Goal: Task Accomplishment & Management: Manage account settings

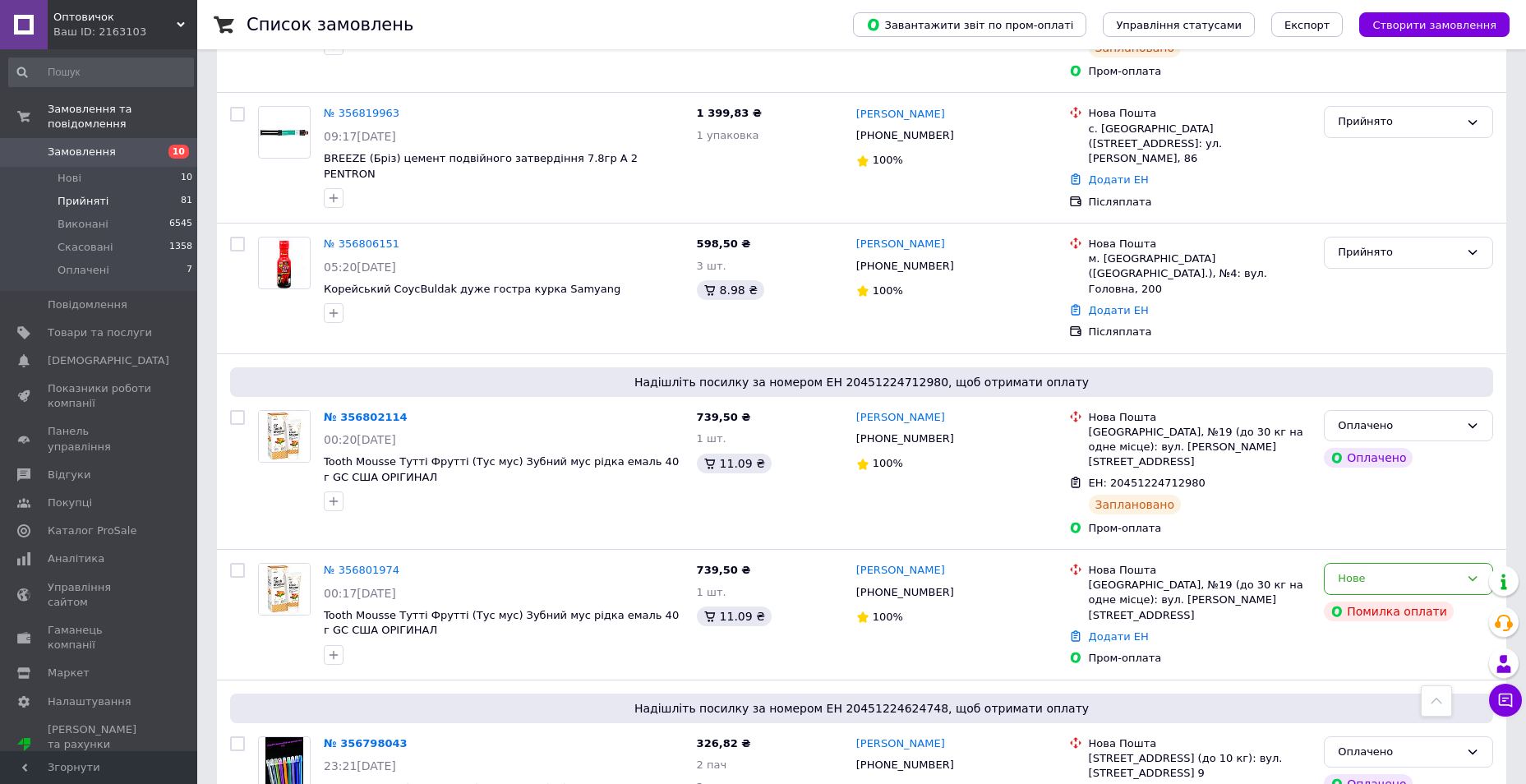
scroll to position [986, 0]
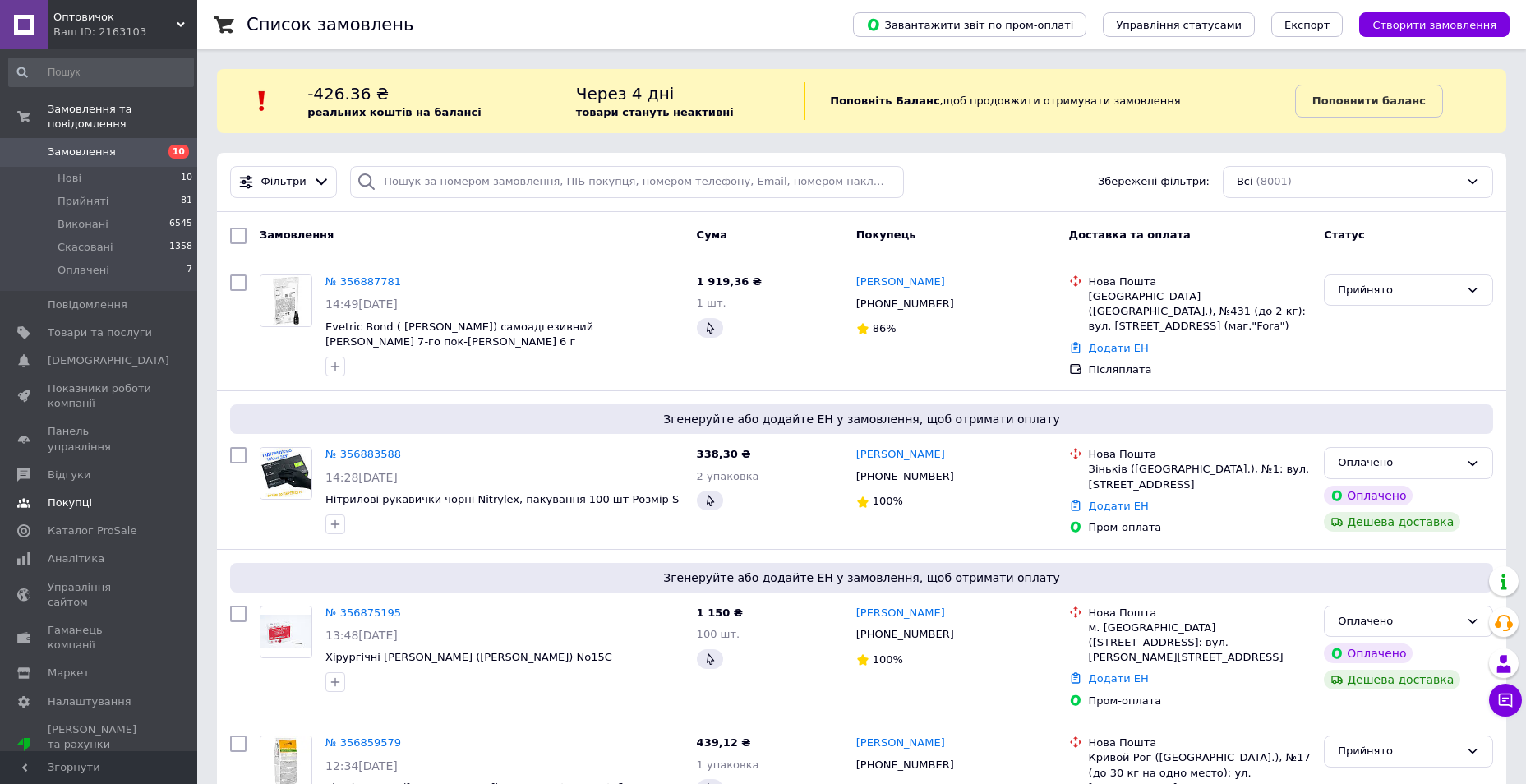
scroll to position [82, 0]
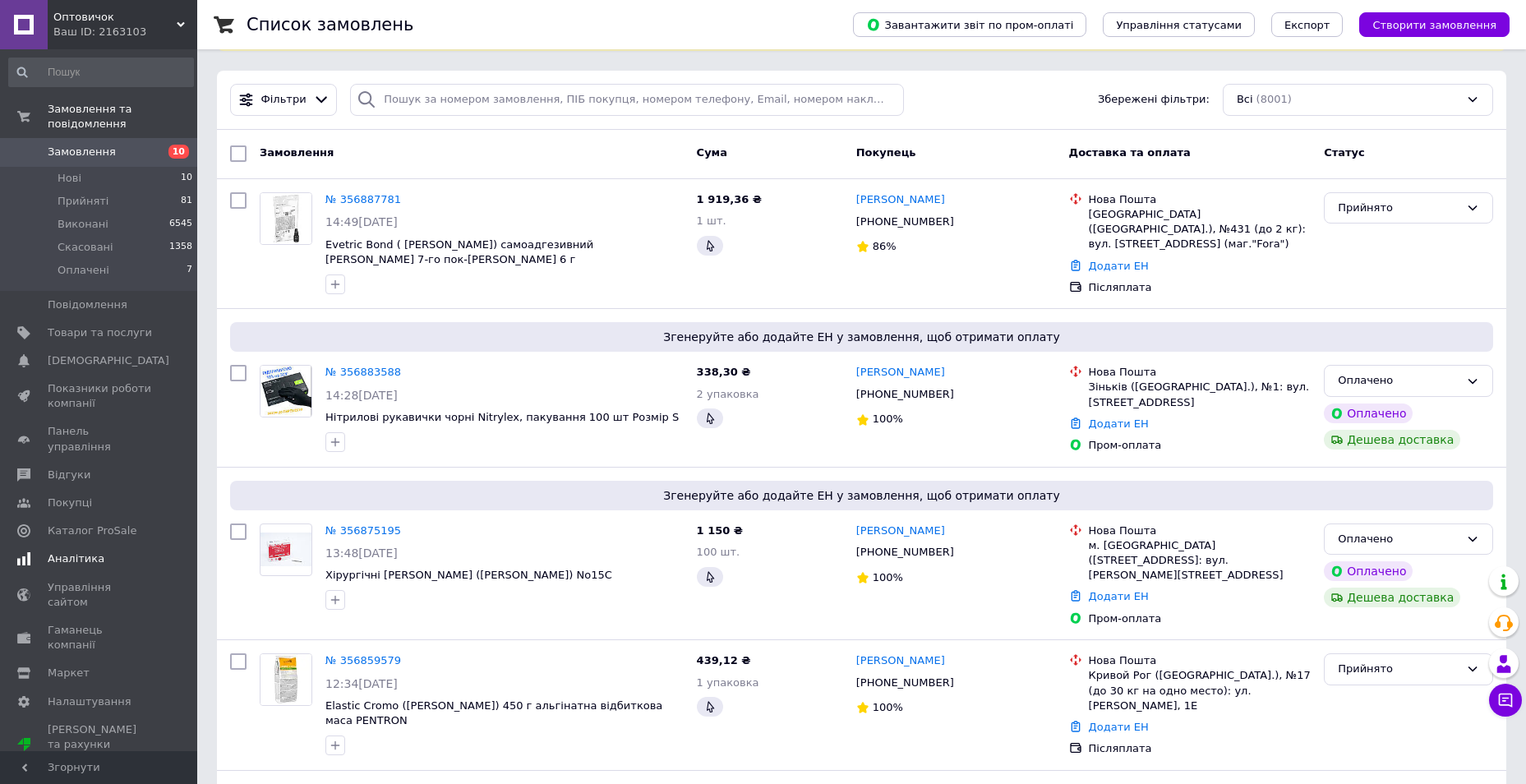
click at [70, 551] on span "Аналітика" at bounding box center [75, 559] width 56 height 15
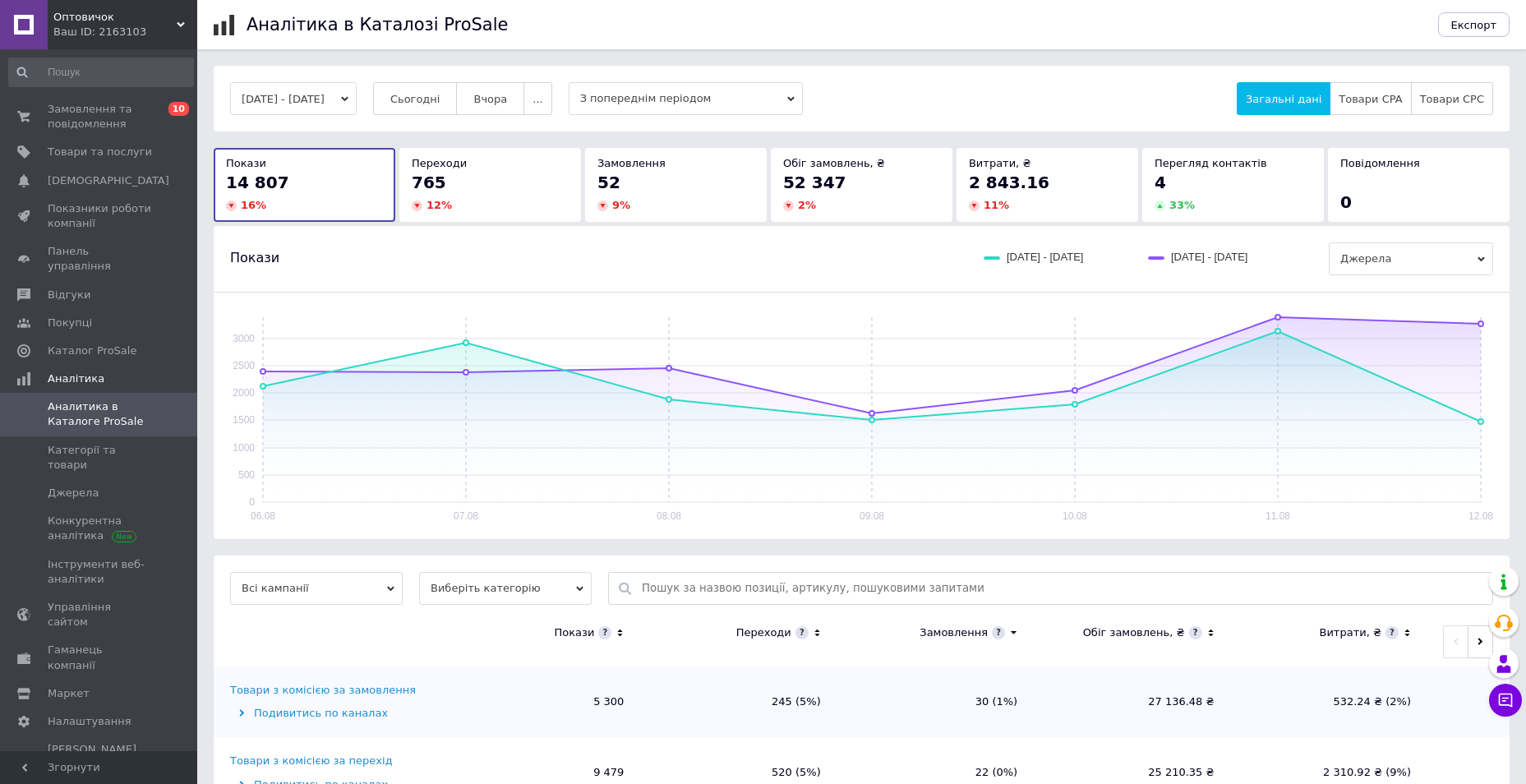
click at [538, 200] on div "12 %" at bounding box center [490, 205] width 157 height 15
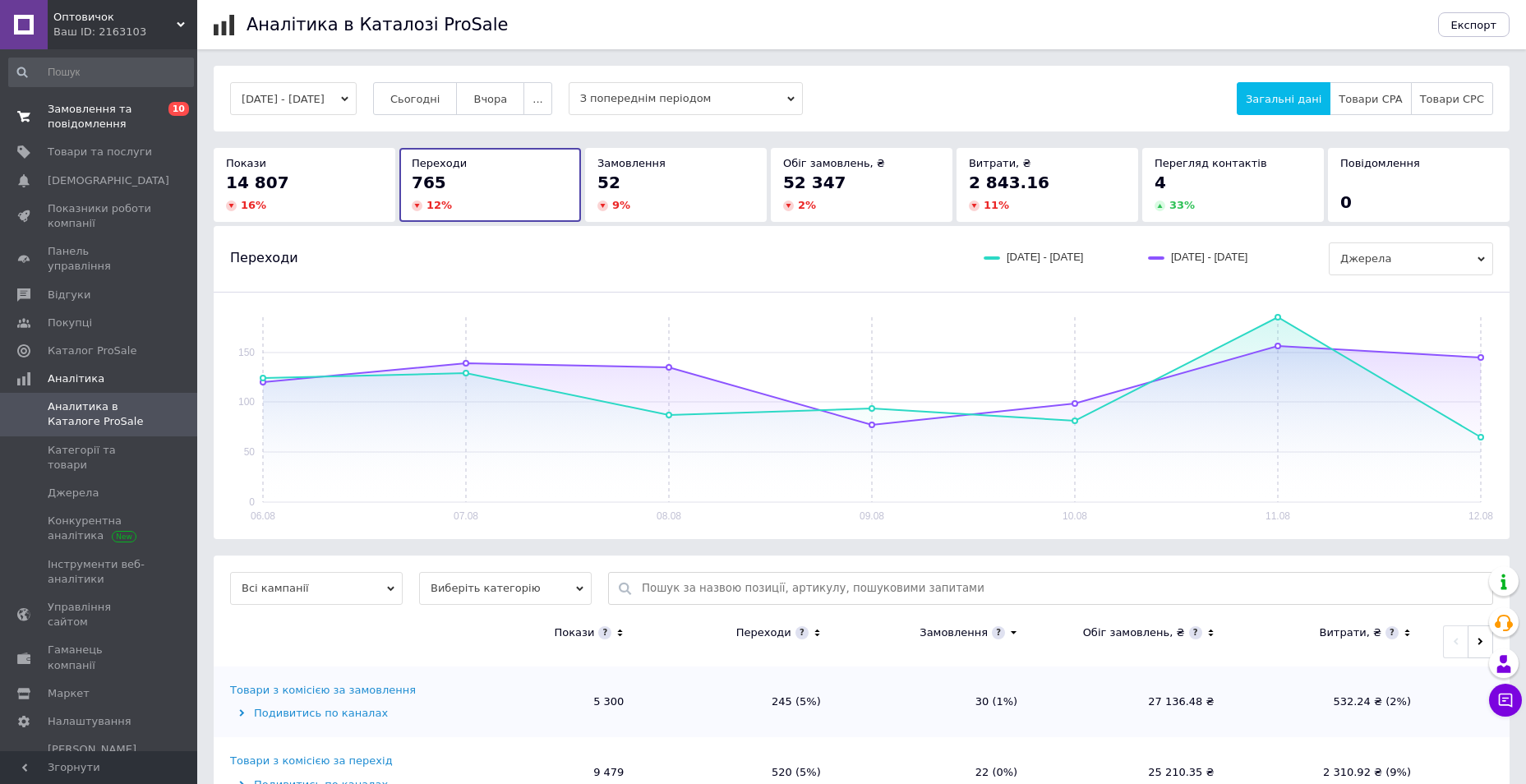
click at [150, 114] on span "Замовлення та повідомлення" at bounding box center [99, 116] width 105 height 30
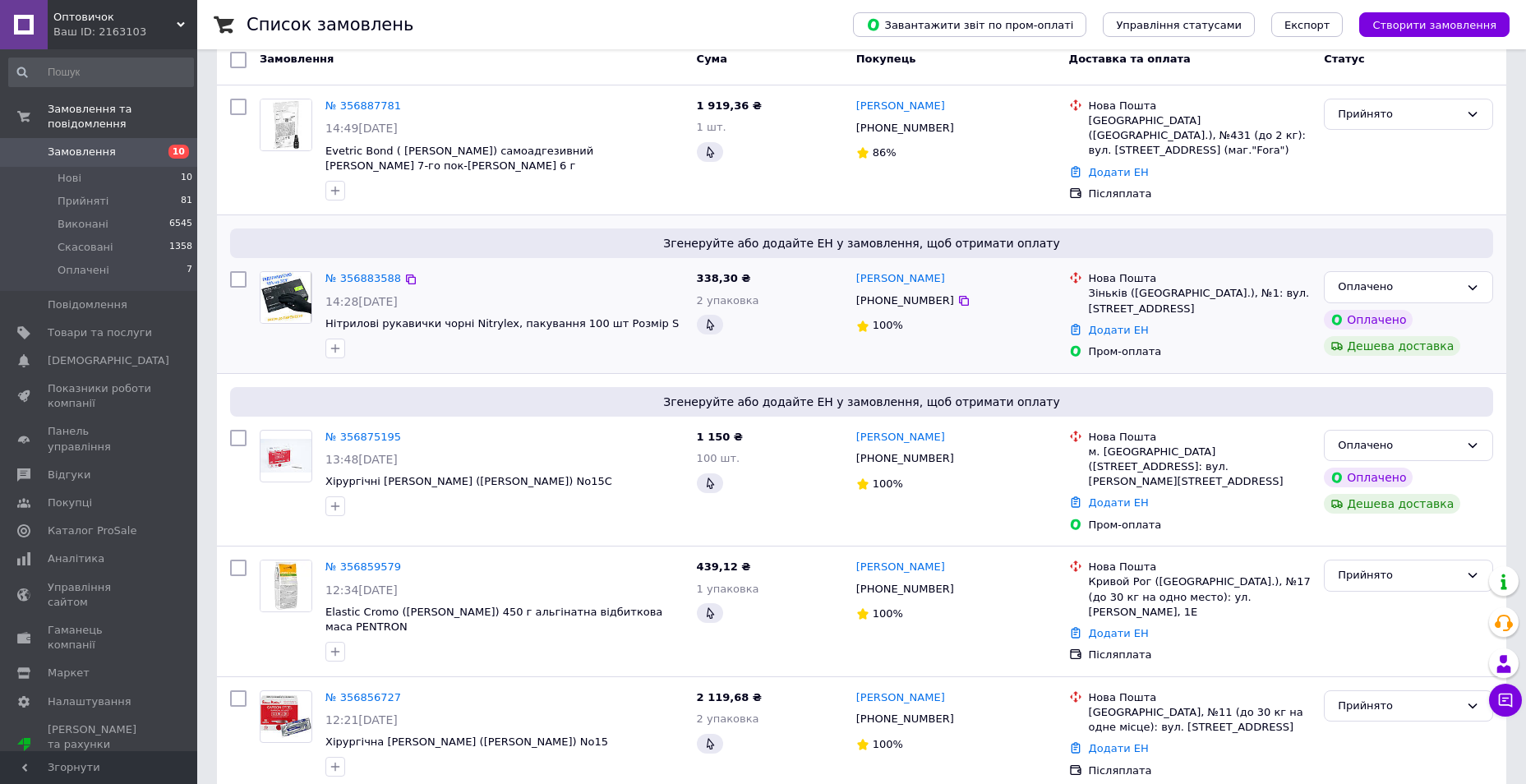
scroll to position [246, 0]
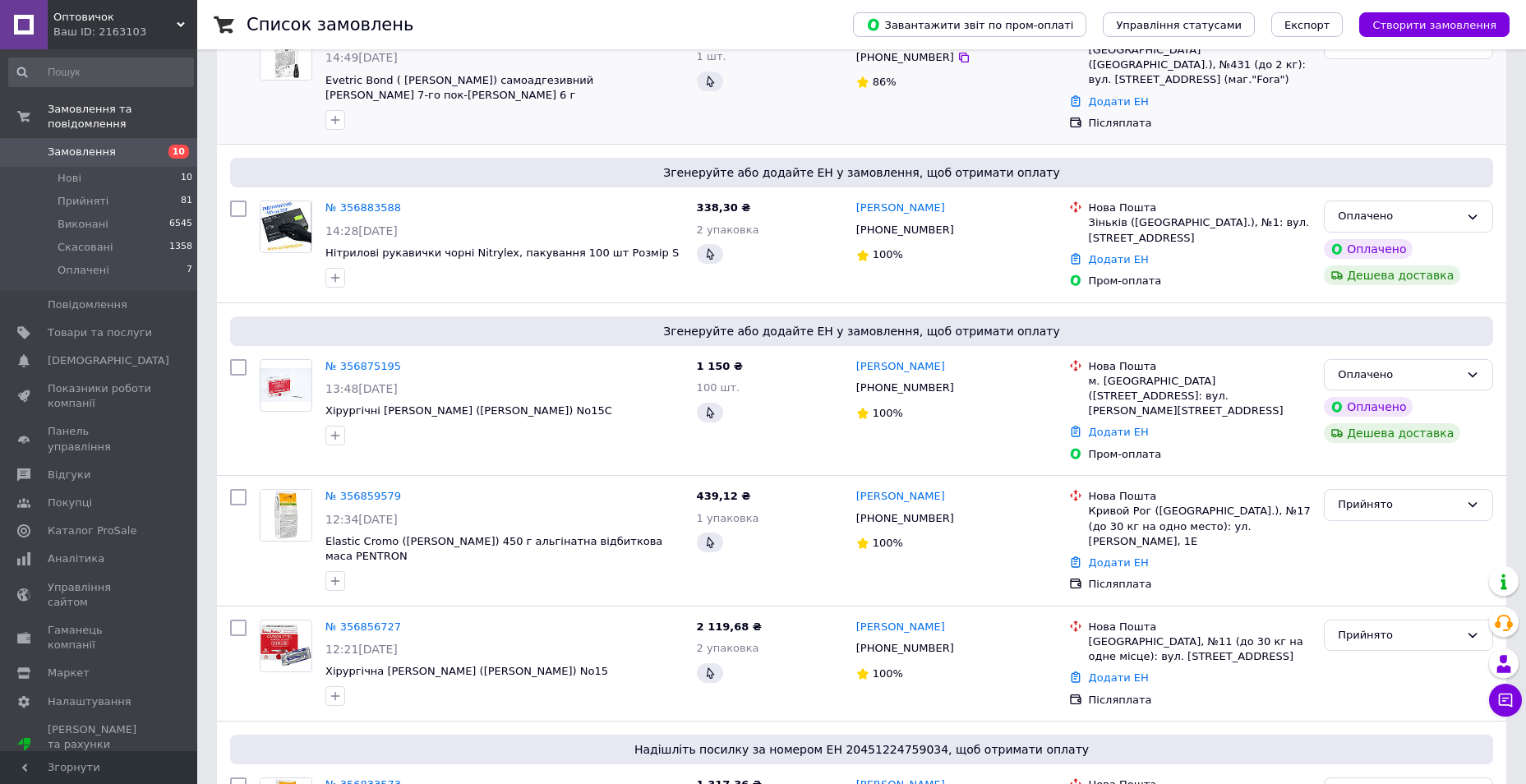
click at [1291, 134] on div "Нова Пошта Київ (Київська обл.), №431 (до 2 кг): вул. Метрологічна,14 б (маг."F…" at bounding box center [1190, 80] width 255 height 116
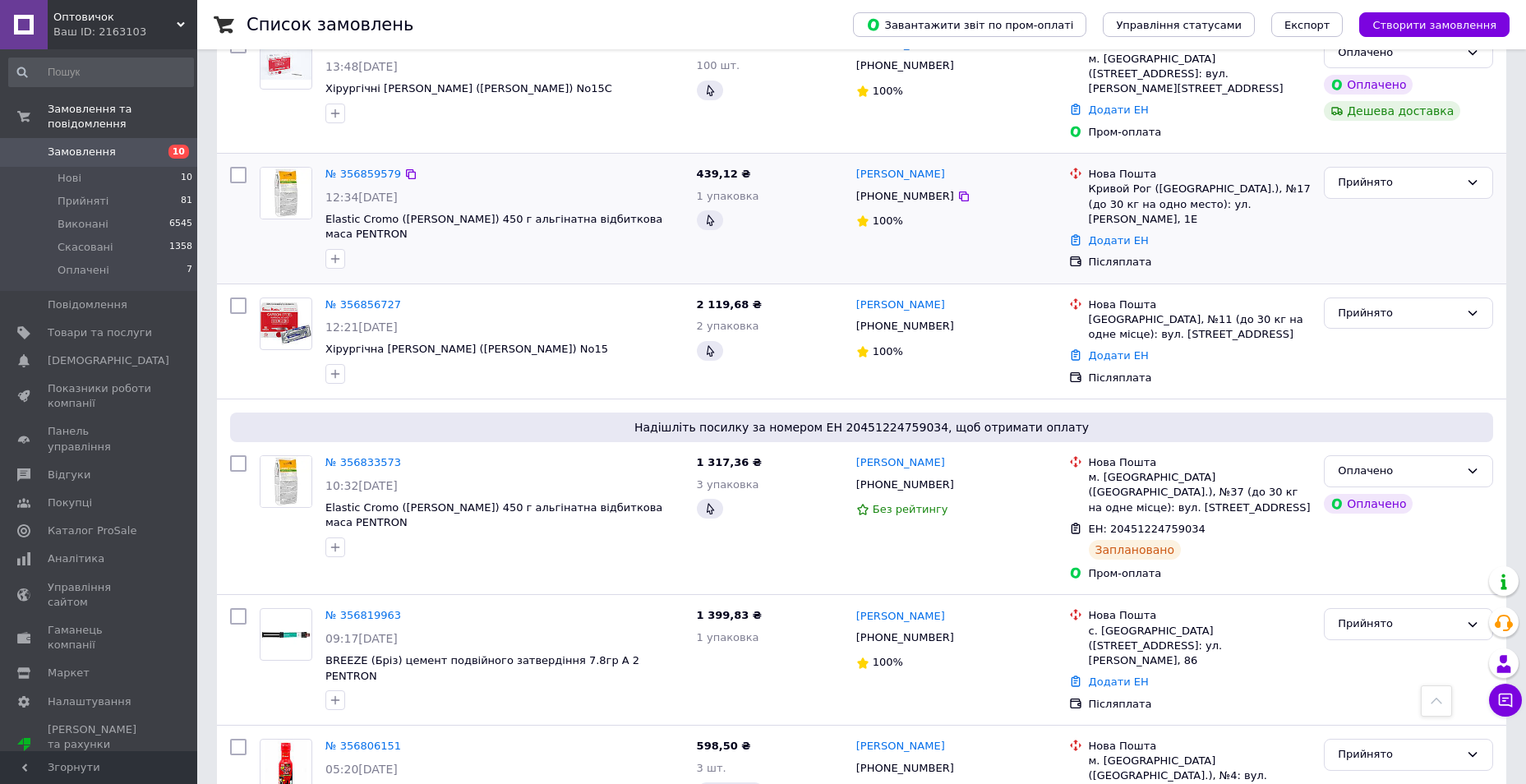
scroll to position [657, 0]
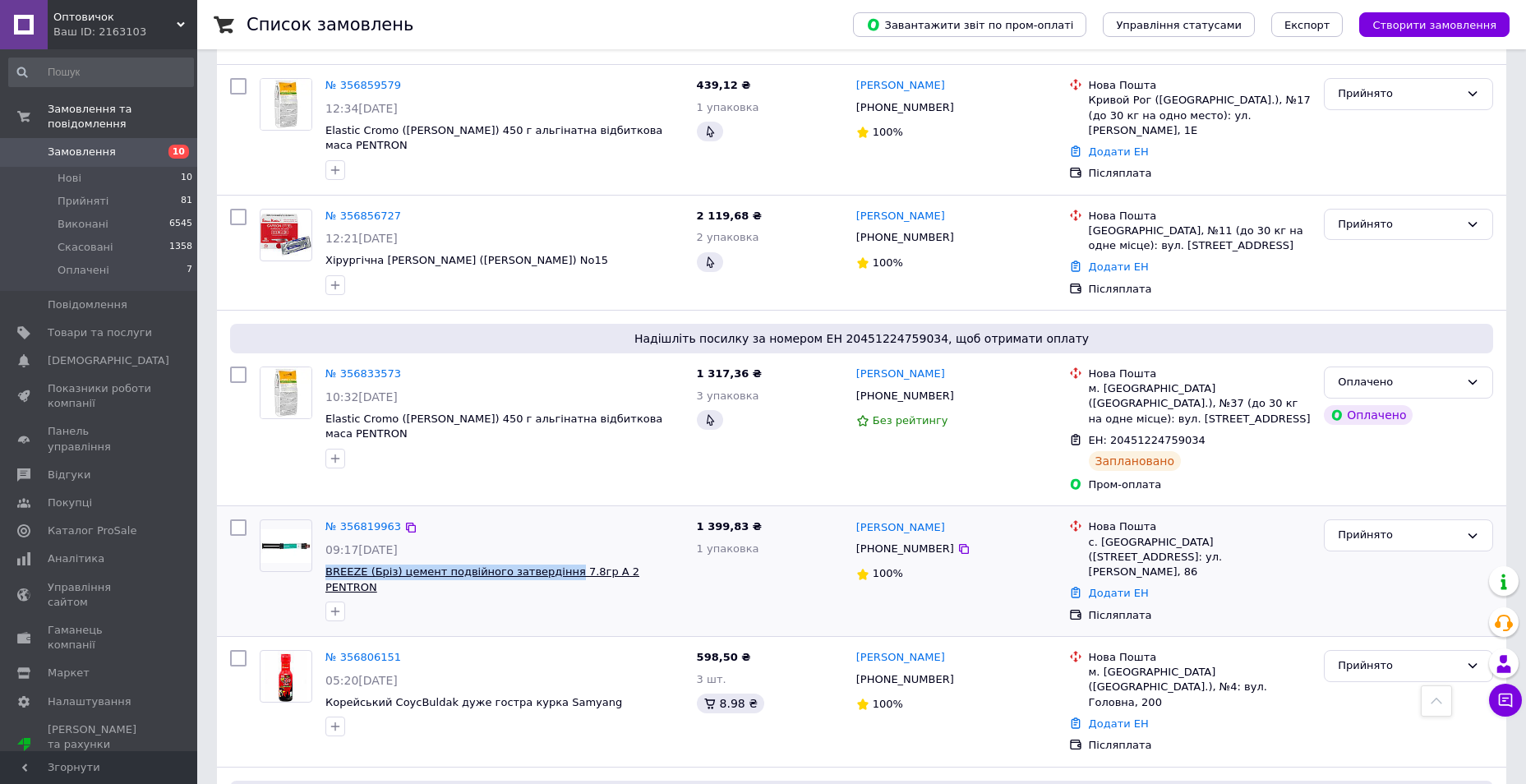
drag, startPoint x: 321, startPoint y: 539, endPoint x: 545, endPoint y: 541, distance: 224.0
click at [545, 541] on div "№ 356819963 09:17, 12.08.2025 BREEZE (Бріз) цемент подвійного затвердіння 7.8гр…" at bounding box center [504, 570] width 372 height 115
drag, startPoint x: 545, startPoint y: 541, endPoint x: 535, endPoint y: 540, distance: 10.0
copy span "BREEZE (Бріз) цемент подвійного затвердіння"
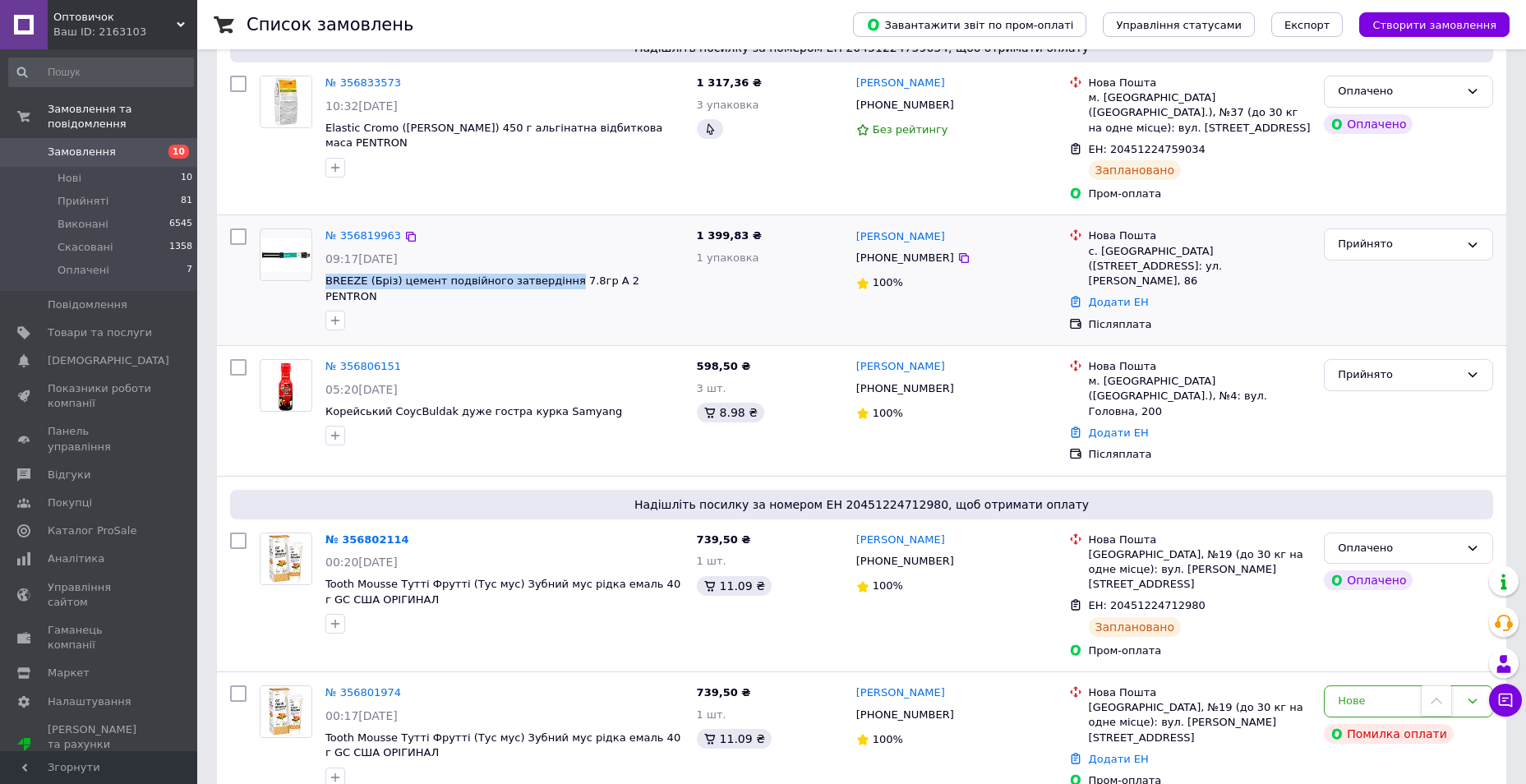
scroll to position [986, 0]
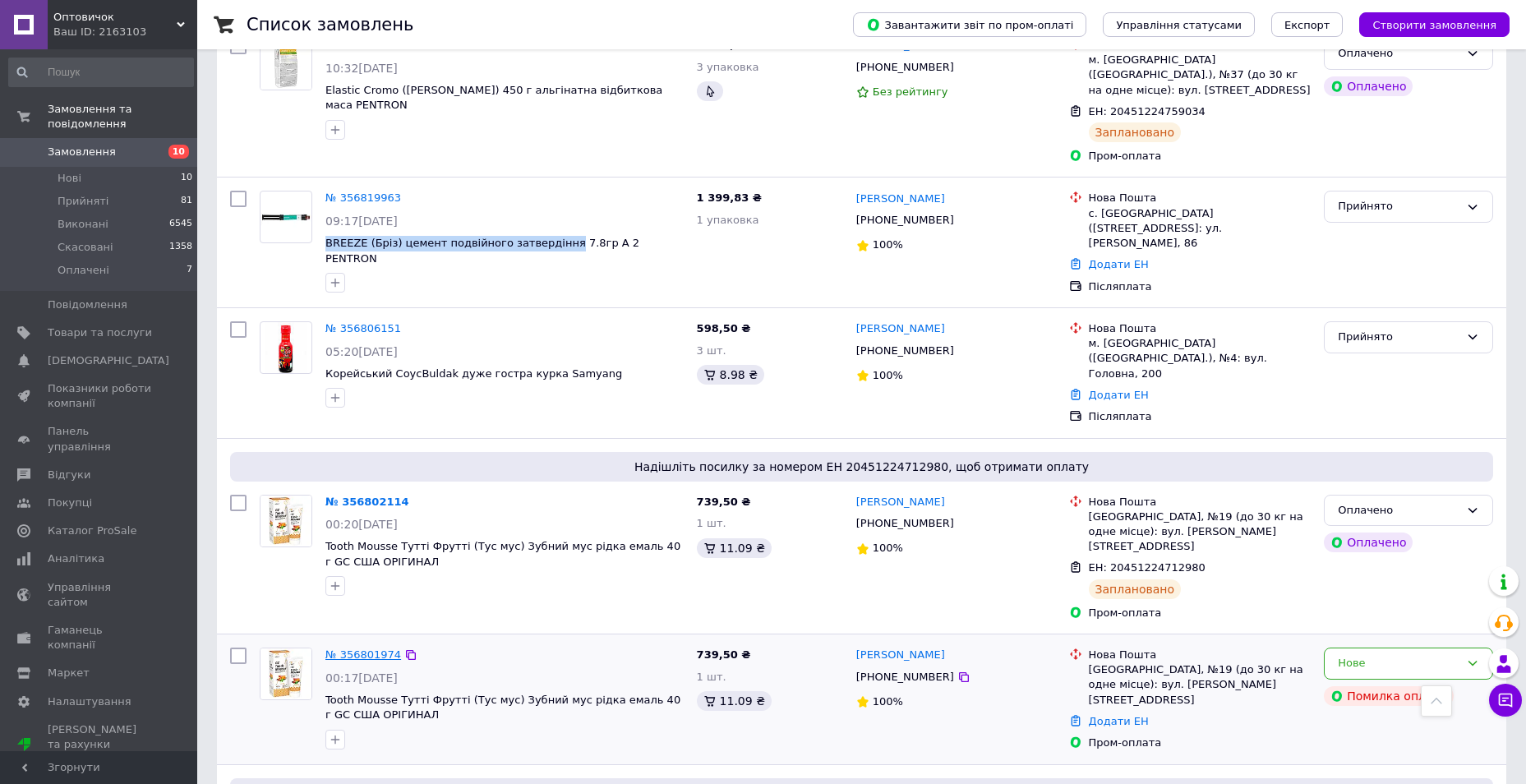
click at [383, 649] on link "№ 356801974" at bounding box center [363, 655] width 75 height 13
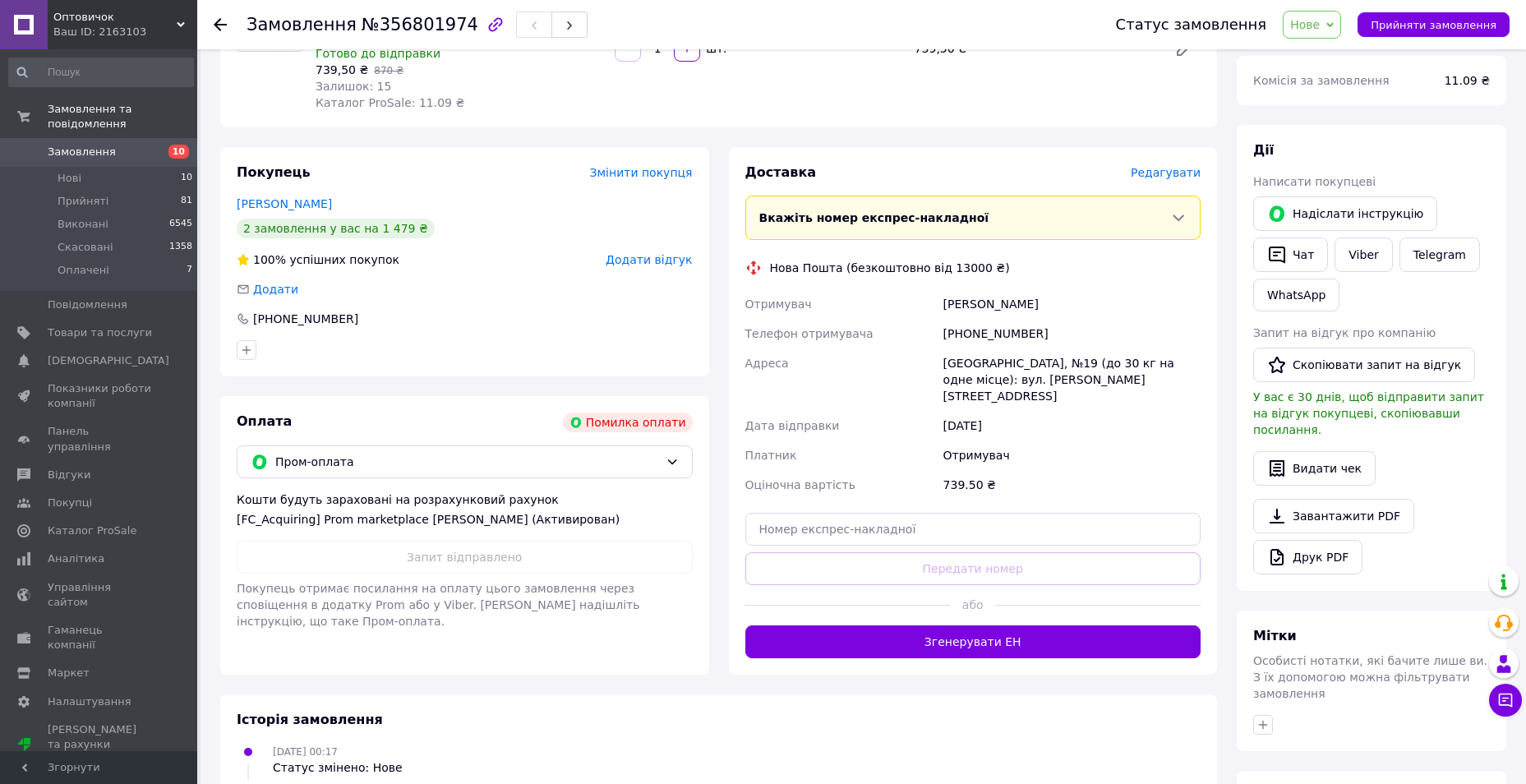
scroll to position [246, 0]
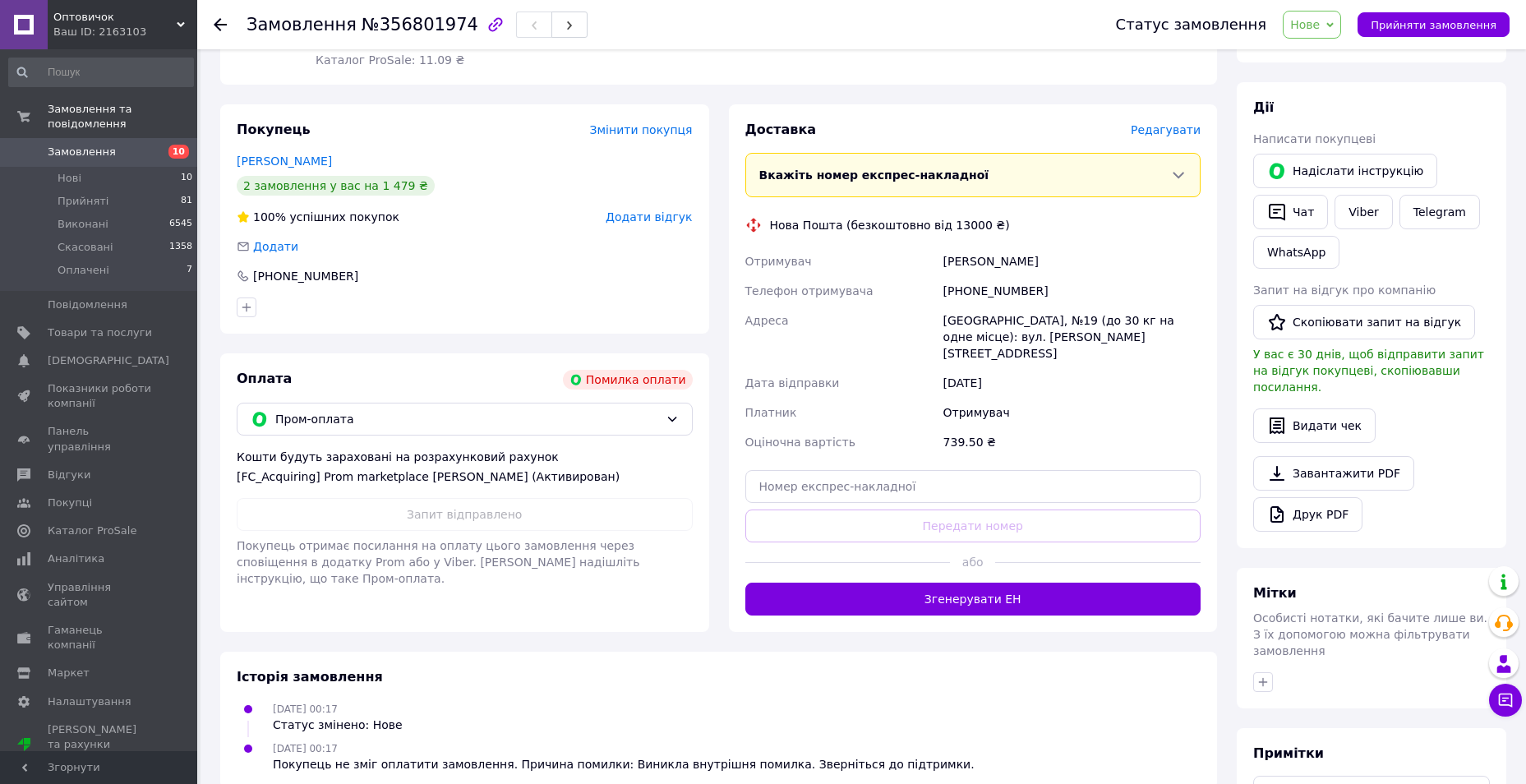
click at [1341, 29] on span "Нове" at bounding box center [1312, 25] width 58 height 28
click at [1343, 105] on li "Скасовано" at bounding box center [1322, 106] width 75 height 25
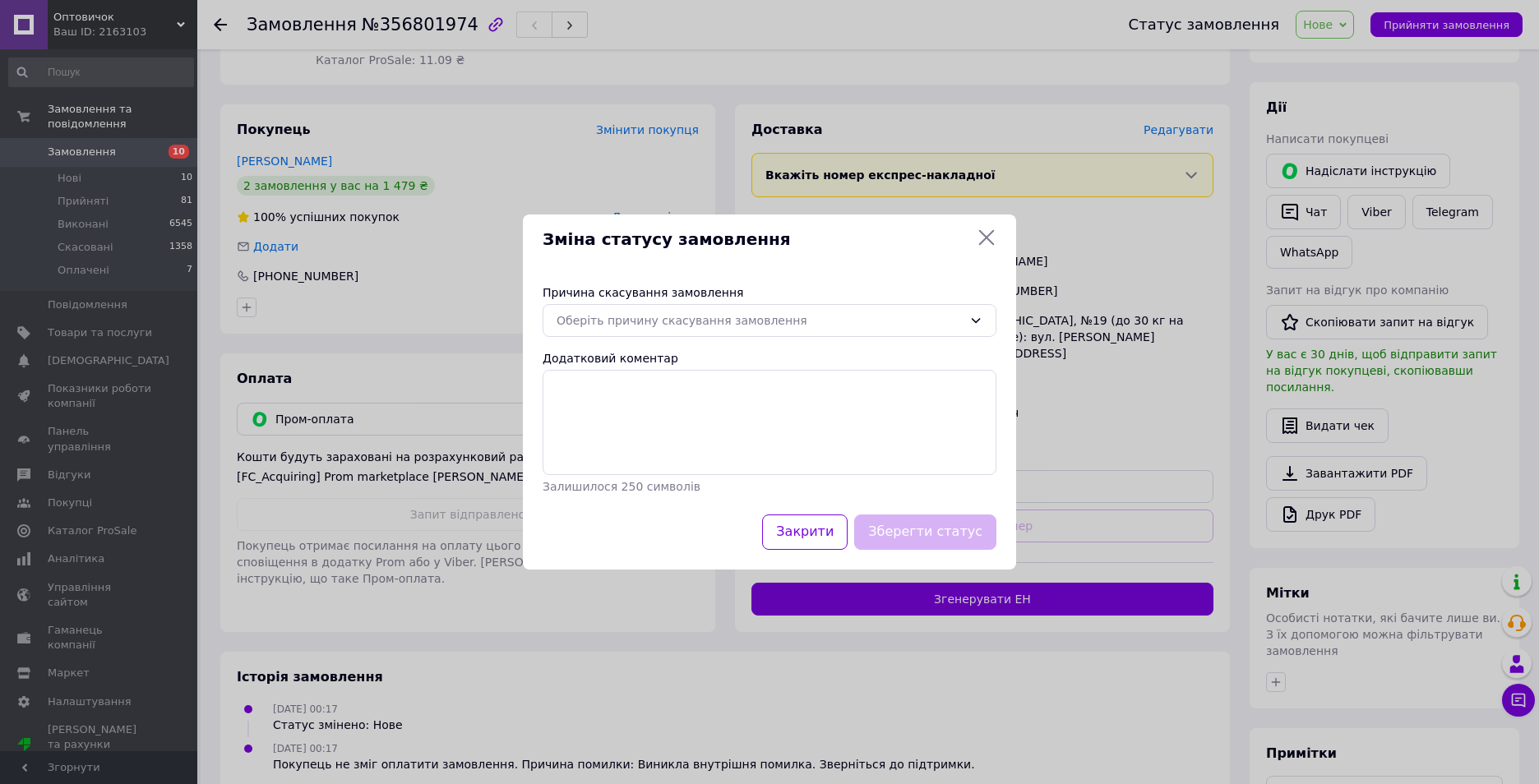
click at [779, 339] on div "Причина скасування замовлення Оберіть причину скасування замовлення Додатковий …" at bounding box center [769, 389] width 494 height 250
click at [781, 332] on div "Оберіть причину скасування замовлення" at bounding box center [769, 321] width 454 height 33
click at [679, 408] on li "Оплата не надійшла" at bounding box center [769, 418] width 452 height 31
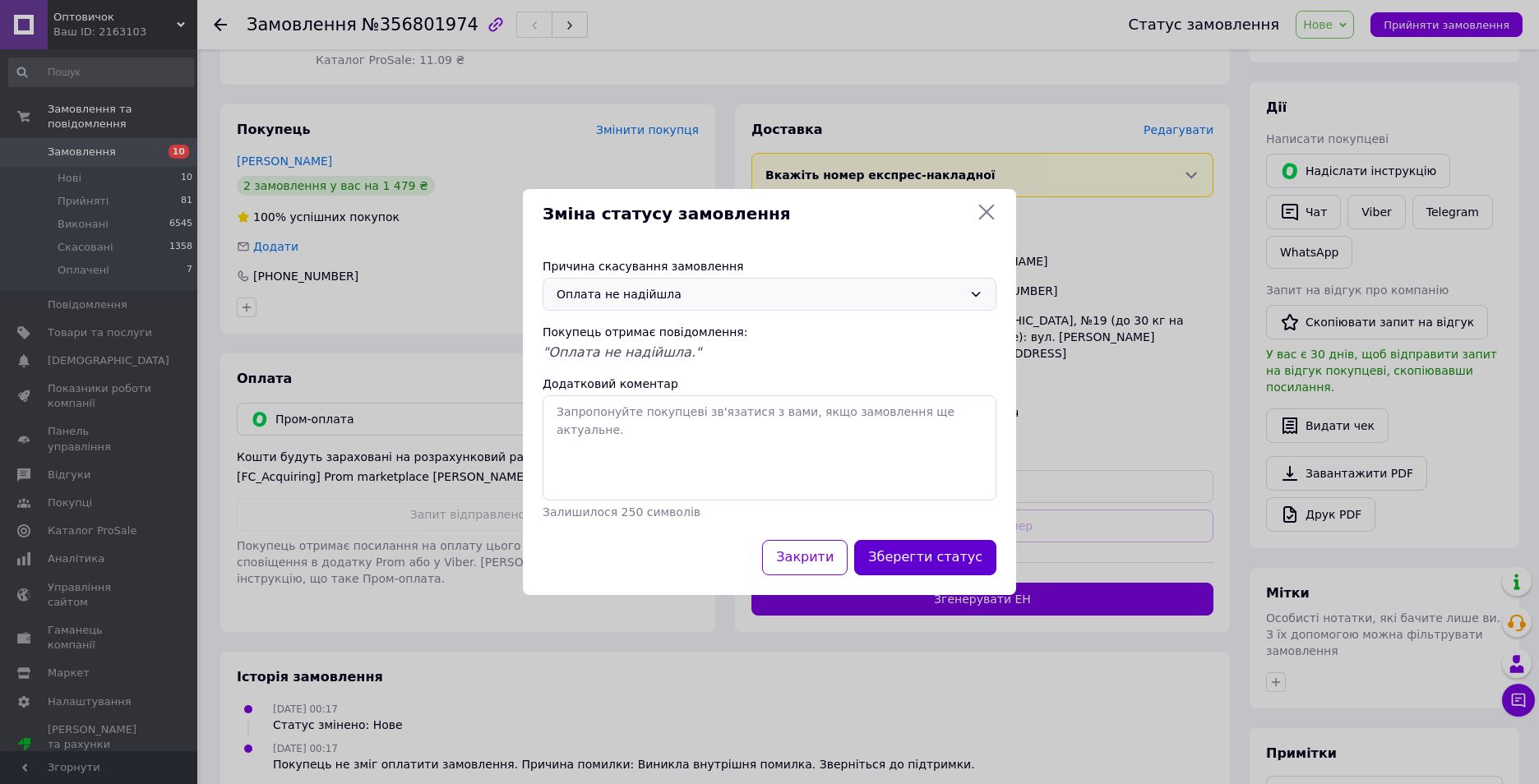
click at [932, 562] on button "Зберегти статус" at bounding box center [925, 557] width 142 height 35
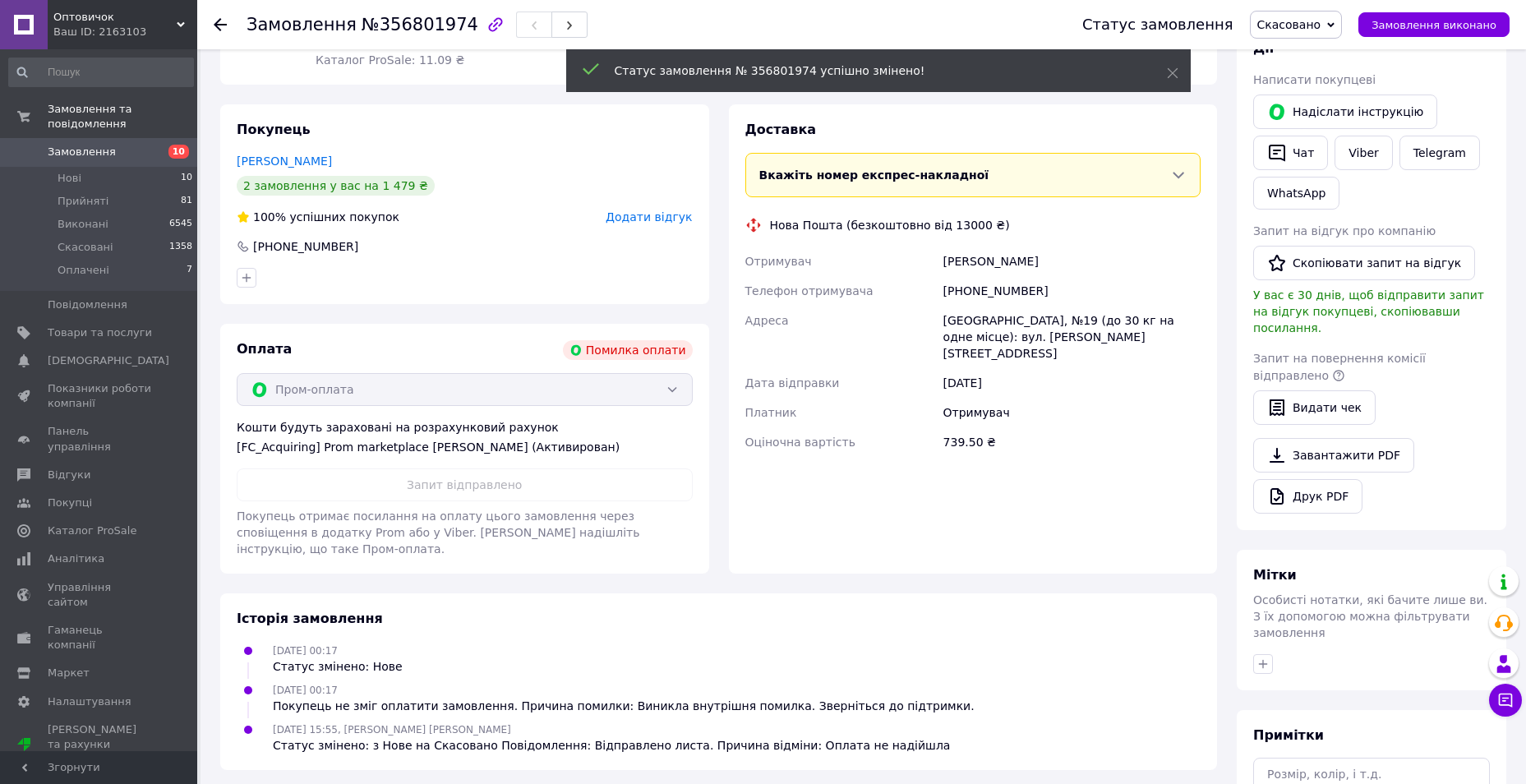
click at [99, 146] on link "Замовлення 10" at bounding box center [101, 152] width 202 height 28
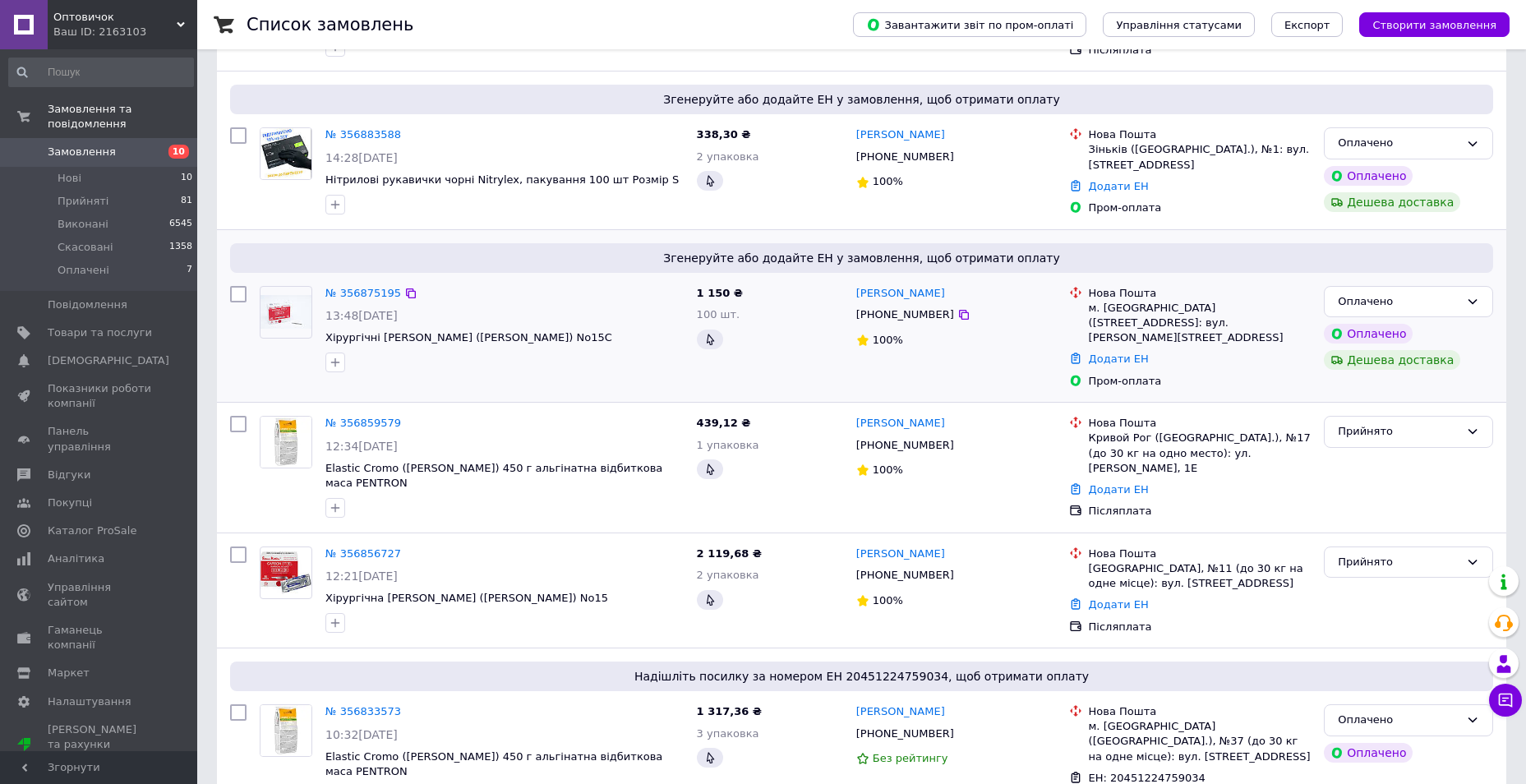
scroll to position [411, 0]
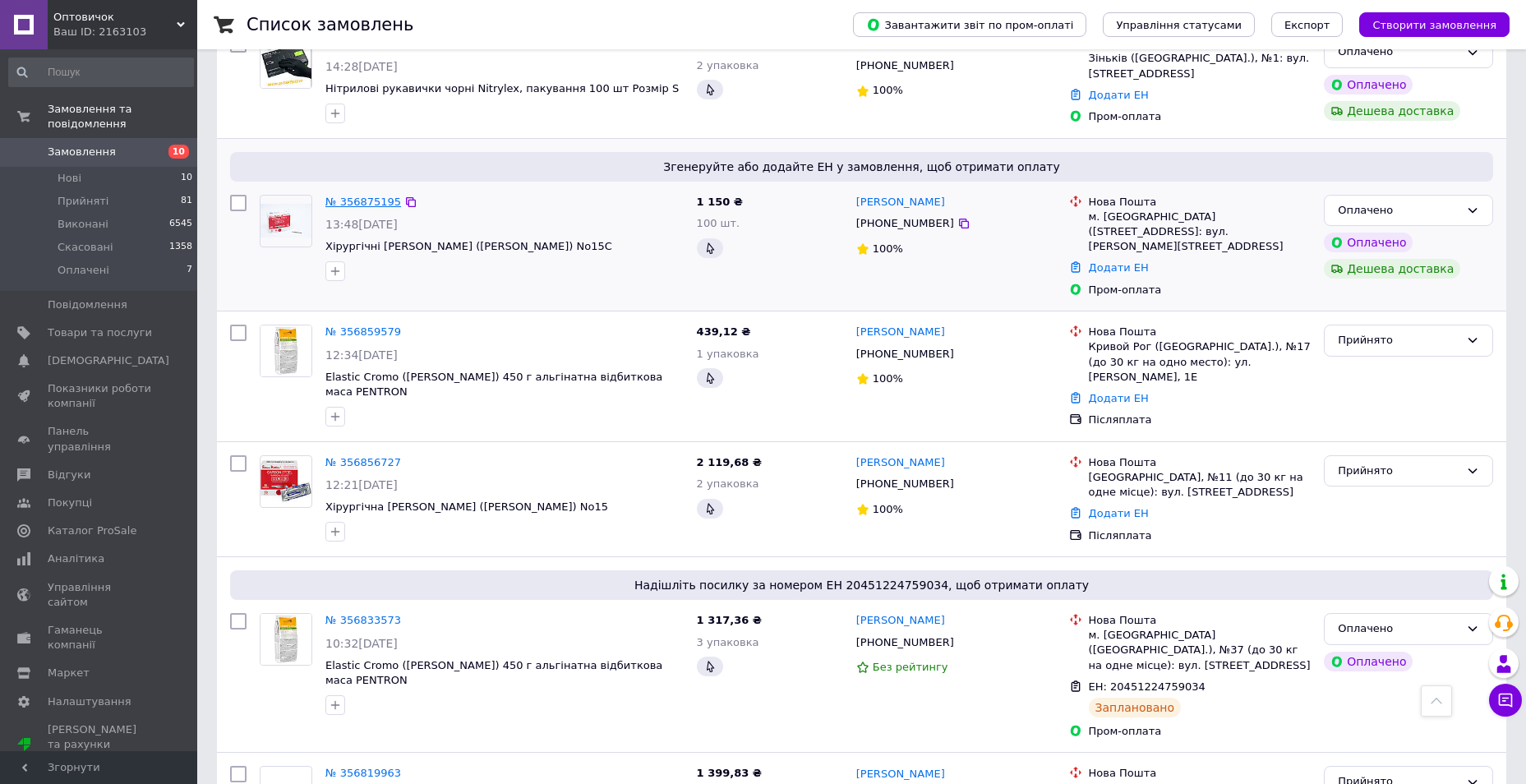
click at [378, 199] on link "№ 356875195" at bounding box center [363, 202] width 75 height 13
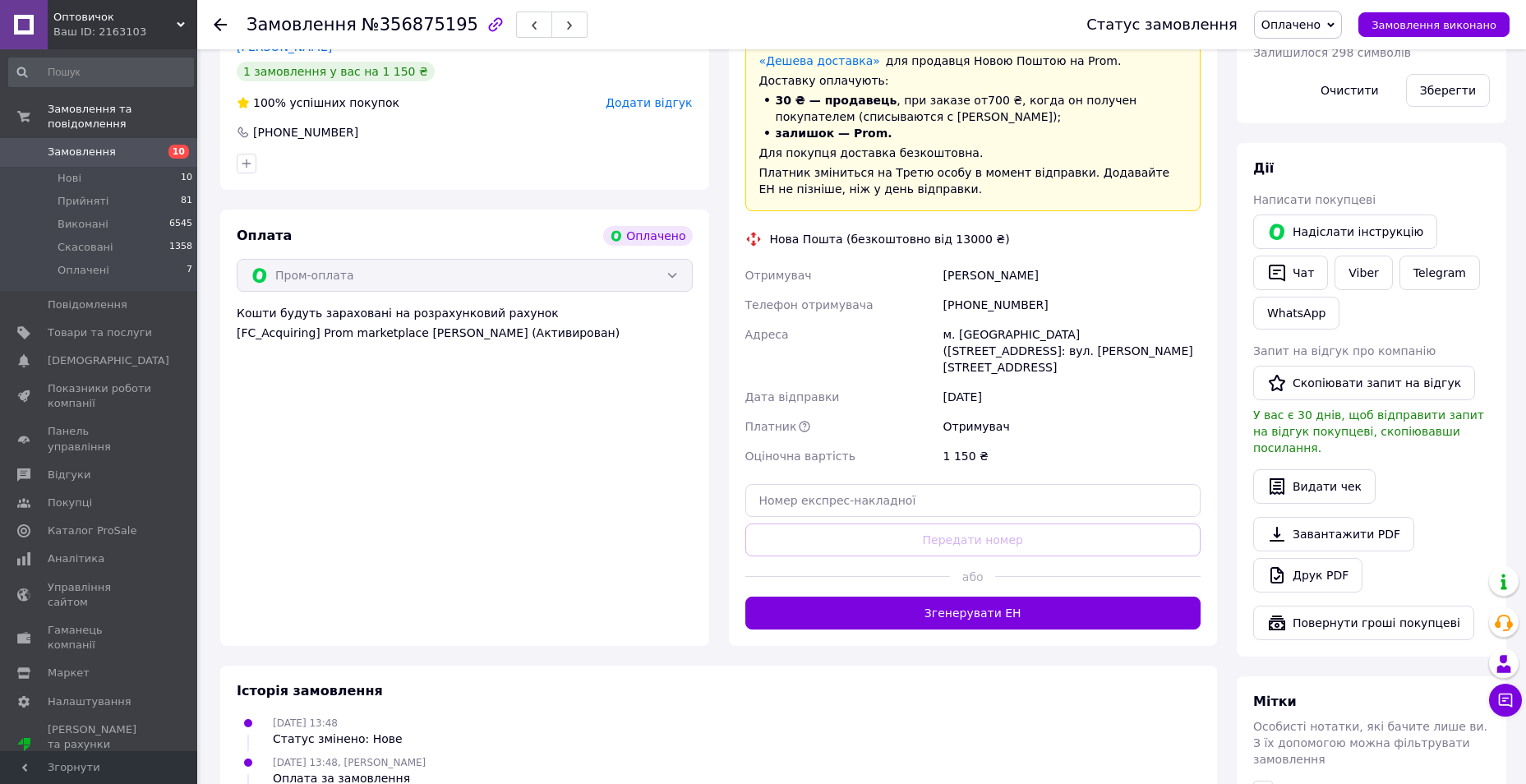
scroll to position [372, 0]
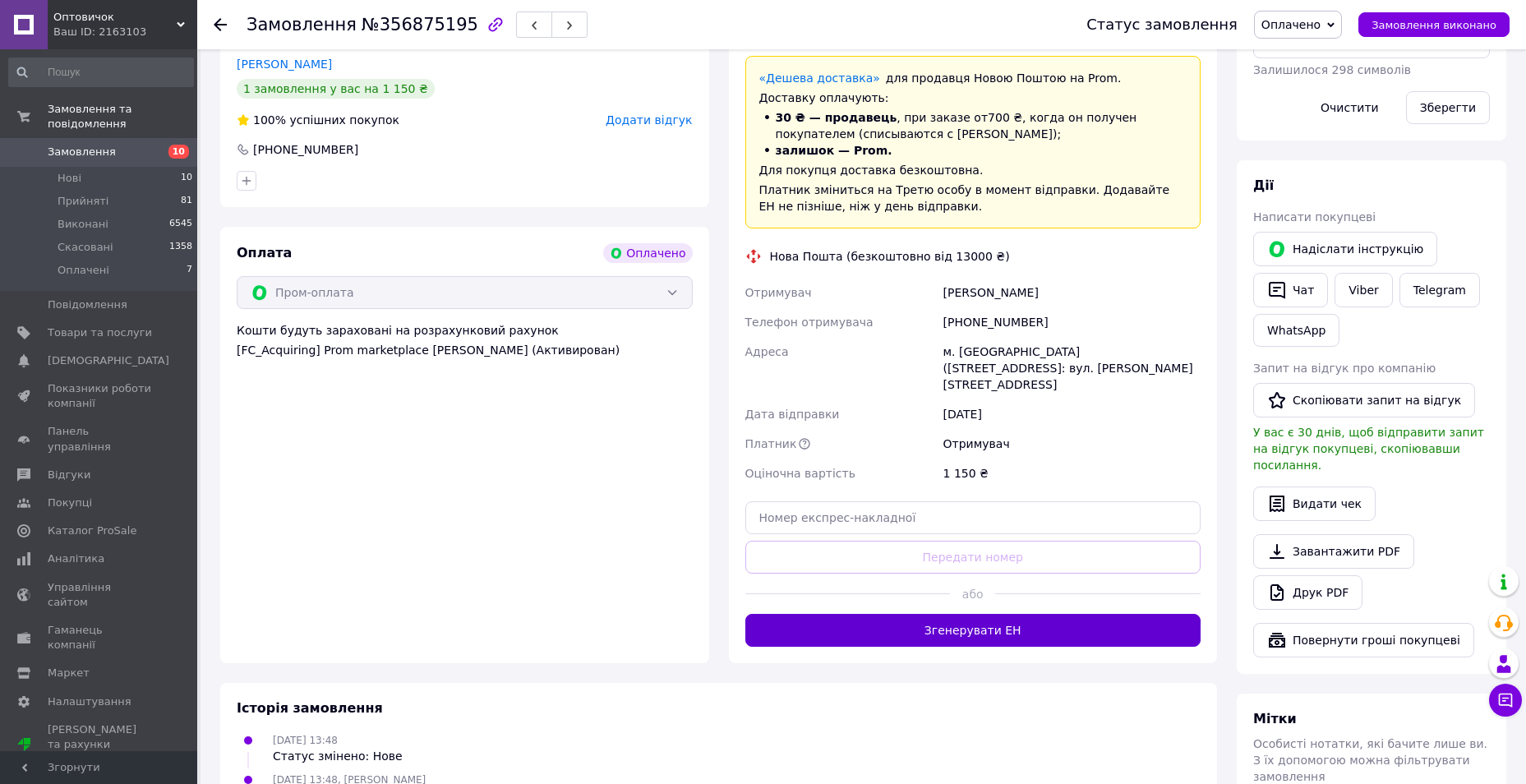
click at [961, 615] on button "Згенерувати ЕН" at bounding box center [973, 630] width 456 height 33
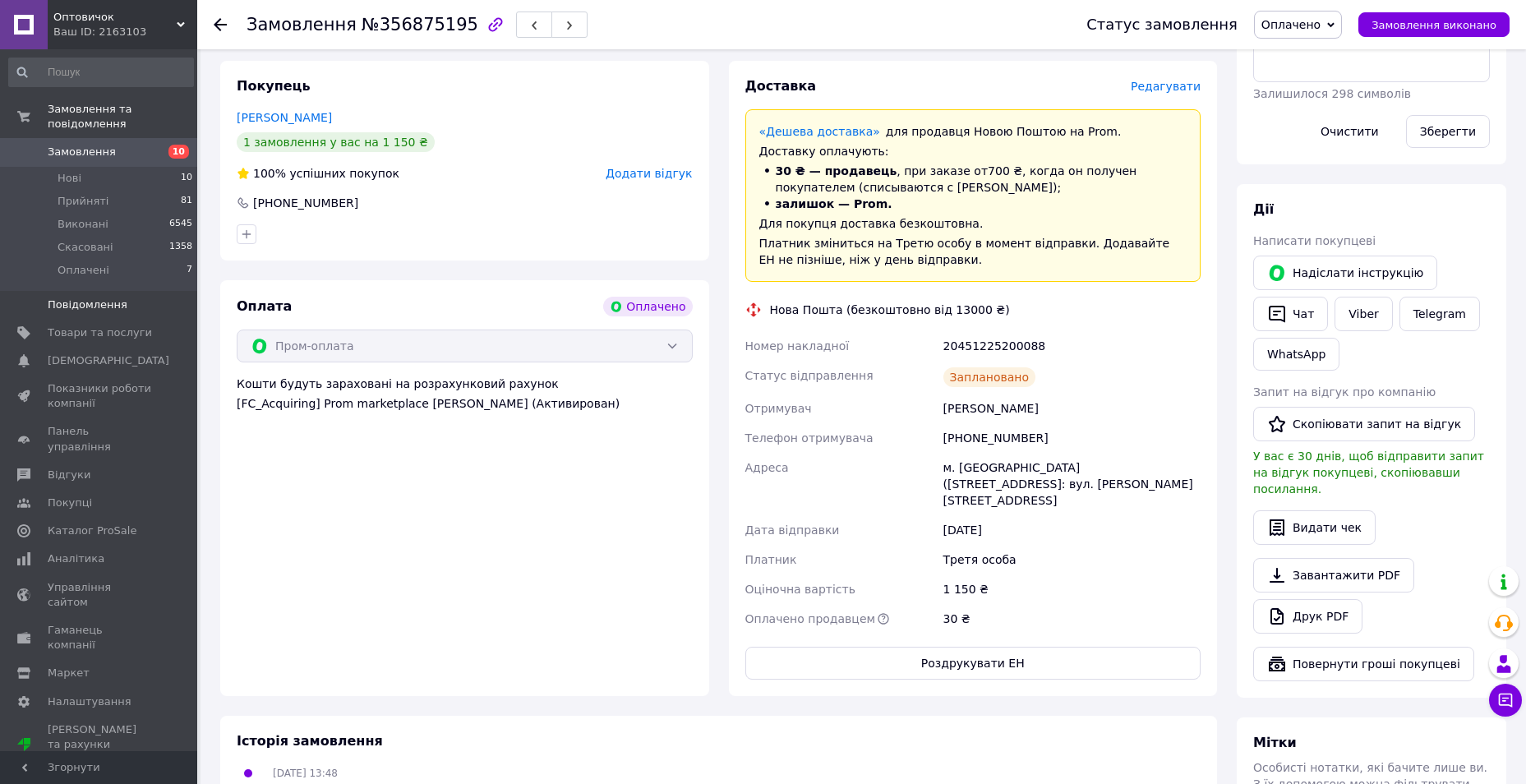
scroll to position [289, 0]
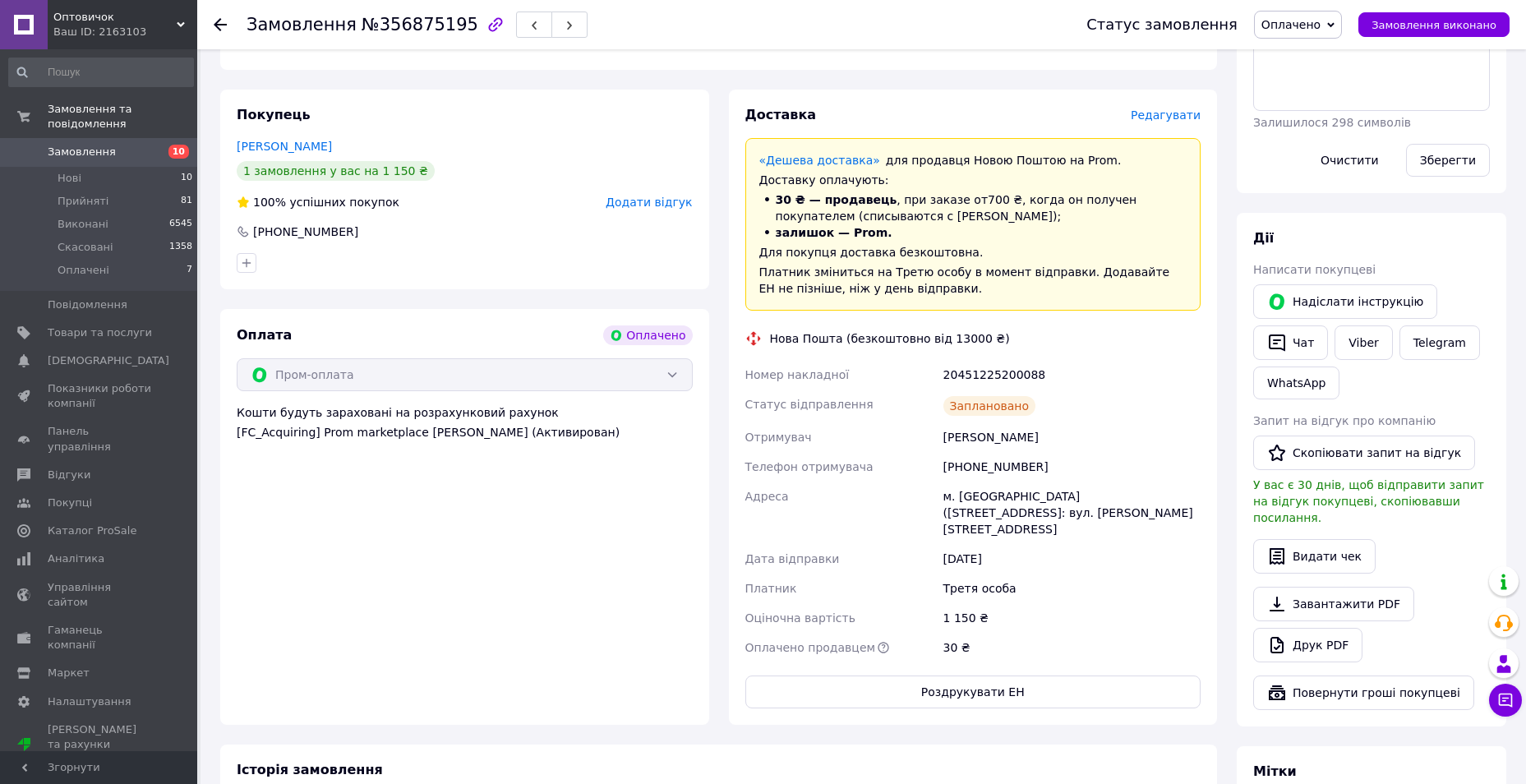
click at [73, 144] on span "Замовлення" at bounding box center [81, 152] width 68 height 15
